Goal: Task Accomplishment & Management: Use online tool/utility

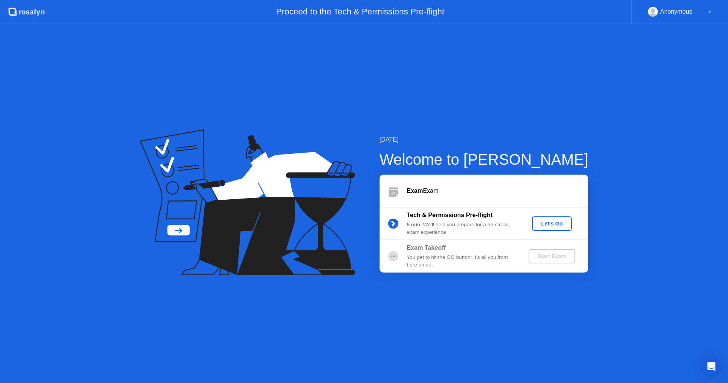
click at [542, 225] on div "Let's Go" at bounding box center [552, 223] width 34 height 6
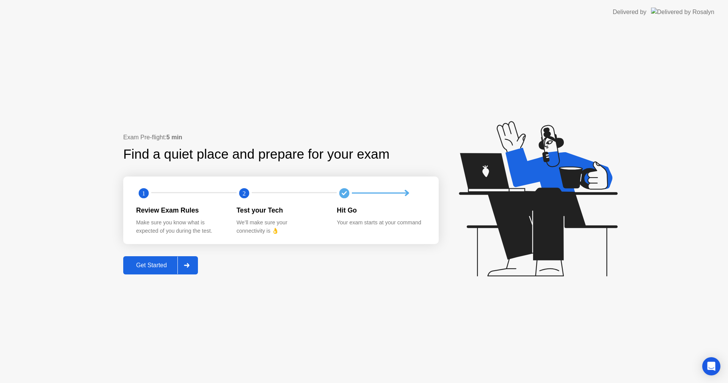
click at [150, 262] on div "Get Started" at bounding box center [152, 265] width 52 height 7
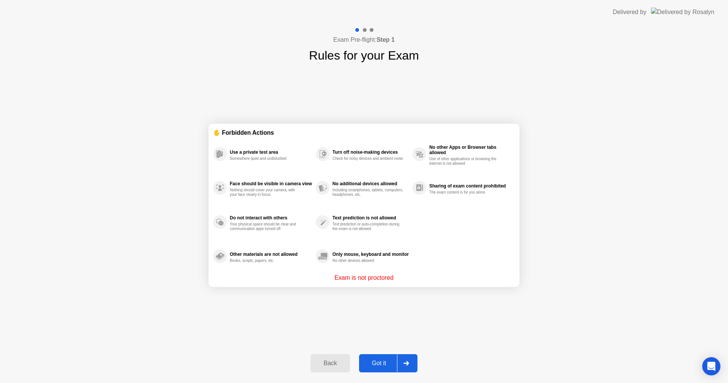
click at [387, 366] on div "Got it" at bounding box center [379, 363] width 36 height 7
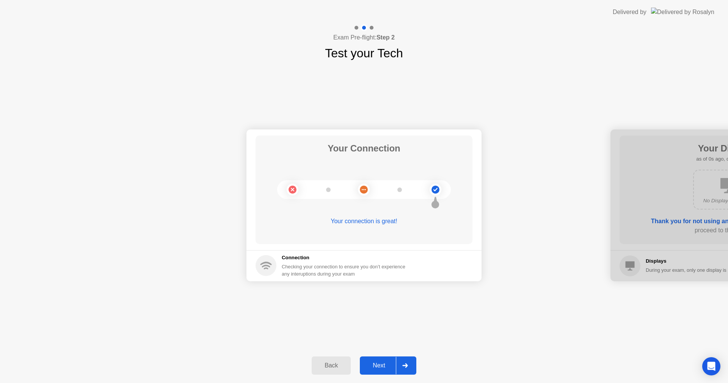
click at [386, 367] on div "Next" at bounding box center [379, 365] width 34 height 7
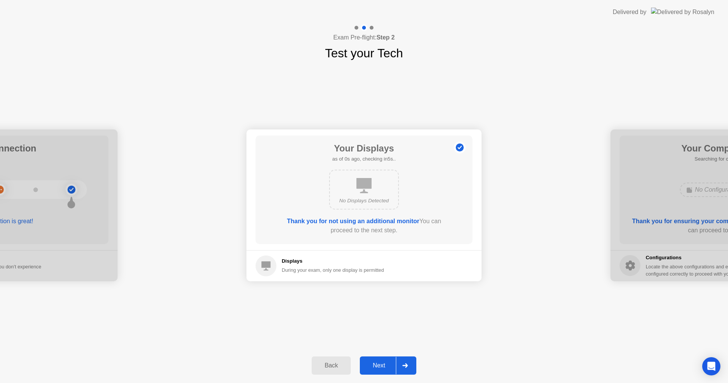
click at [386, 367] on div "Next" at bounding box center [379, 365] width 34 height 7
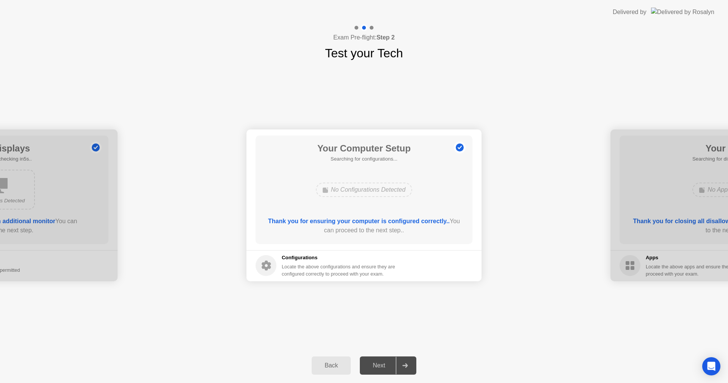
click at [386, 367] on div "Next" at bounding box center [379, 365] width 34 height 7
click at [383, 368] on div "Next" at bounding box center [379, 365] width 34 height 7
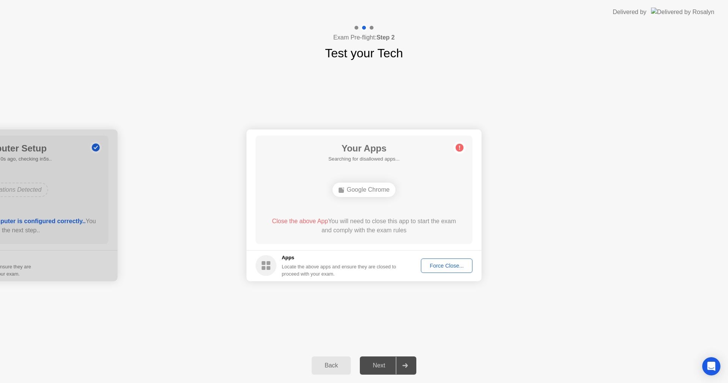
click at [442, 184] on div "Google Chrome" at bounding box center [364, 189] width 174 height 20
click at [375, 364] on div "Next" at bounding box center [379, 365] width 34 height 7
click at [434, 267] on div "Force Close..." at bounding box center [447, 265] width 46 height 6
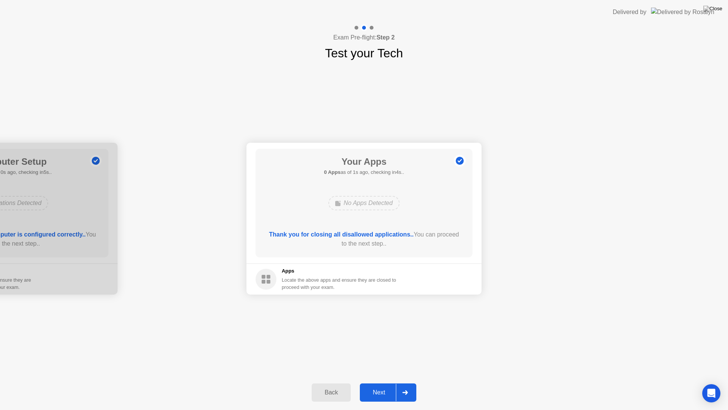
click at [377, 382] on div "Next" at bounding box center [379, 392] width 34 height 7
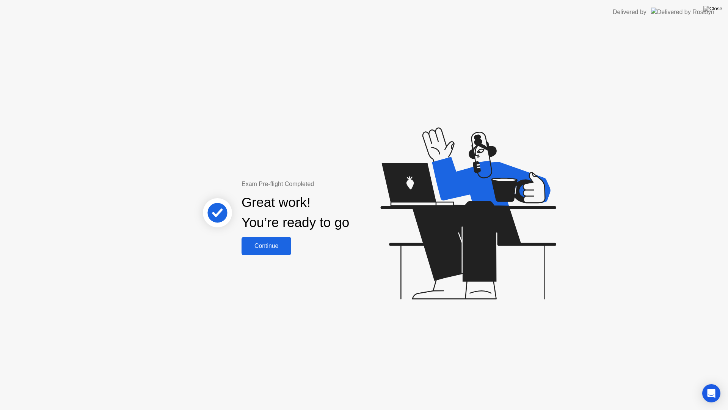
drag, startPoint x: 273, startPoint y: 232, endPoint x: 271, endPoint y: 243, distance: 11.2
click at [272, 238] on div "Exam Pre-flight Completed Great work! You’re ready to go Continue" at bounding box center [295, 216] width 205 height 75
click at [271, 243] on div "Continue" at bounding box center [266, 245] width 45 height 7
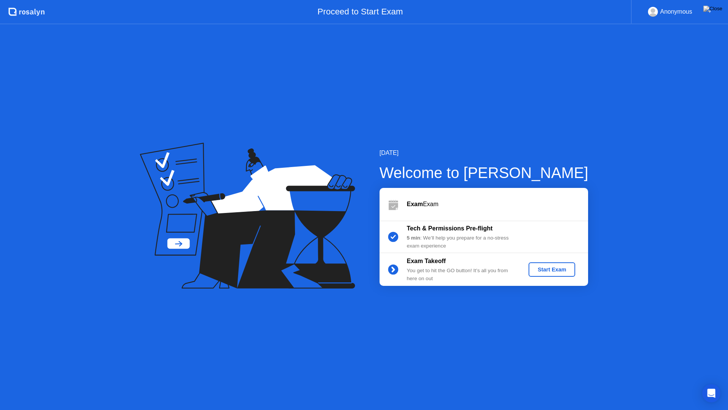
click at [552, 272] on div "Start Exam" at bounding box center [552, 269] width 41 height 6
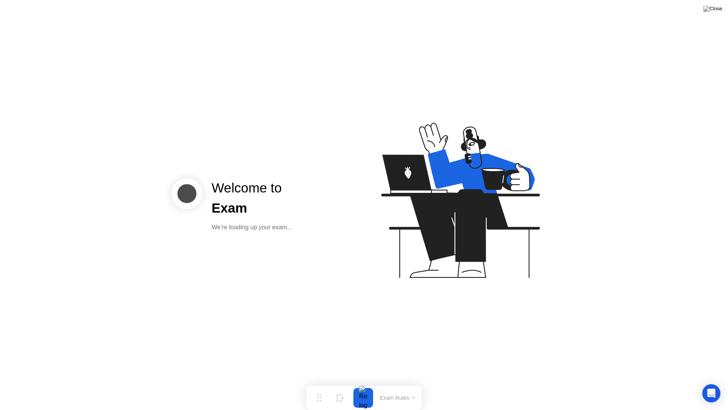
click at [332, 281] on div "Welcome to Exam We’re loading up your exam..." at bounding box center [364, 205] width 728 height 410
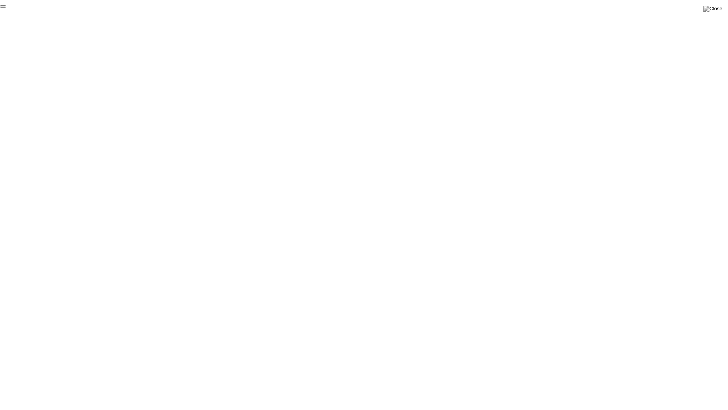
click at [6, 8] on button "End Proctoring Session" at bounding box center [3, 6] width 6 height 2
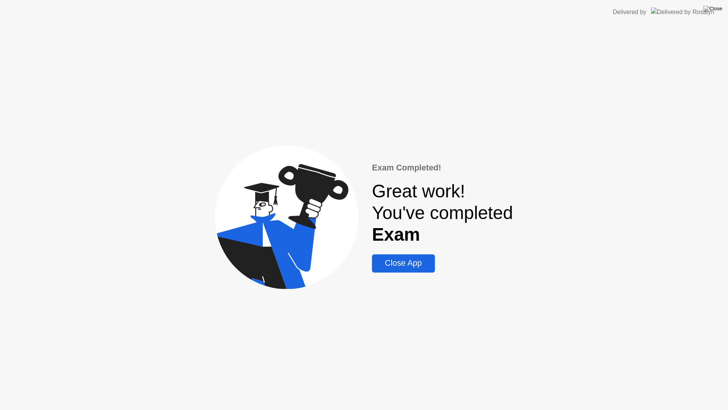
click at [412, 262] on div "Close App" at bounding box center [403, 262] width 58 height 9
